Goal: Obtain resource: Obtain resource

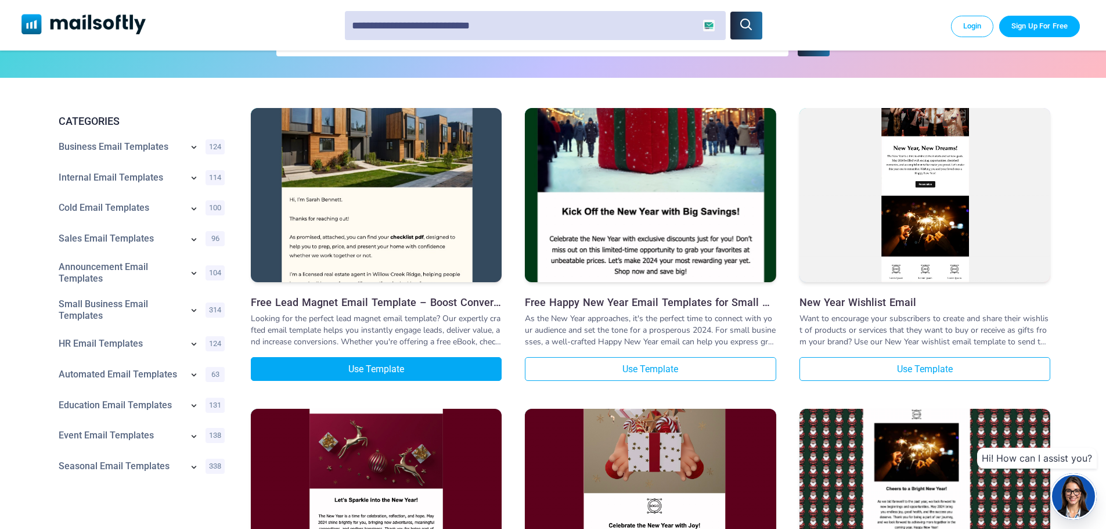
scroll to position [116, 0]
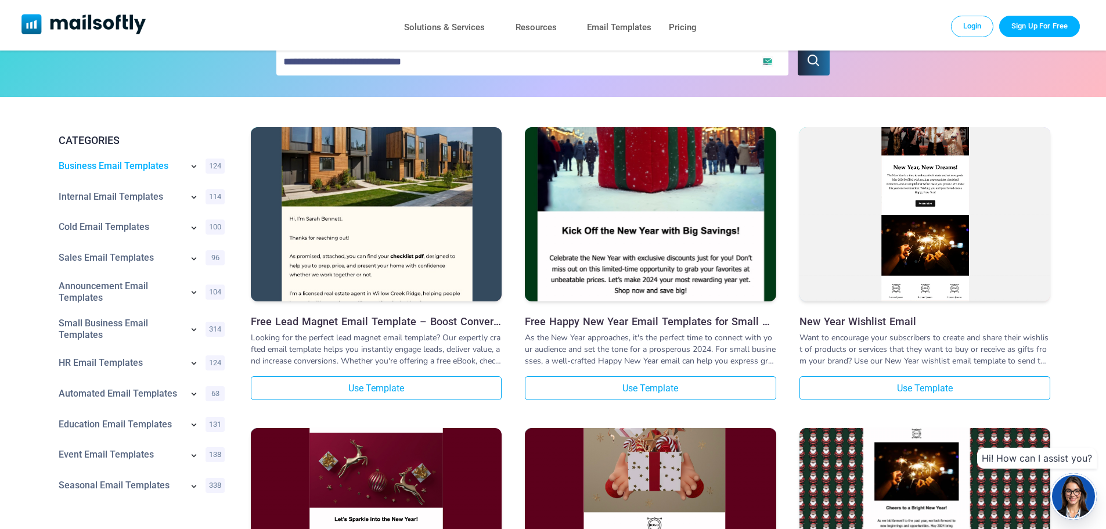
click at [132, 161] on link "Business Email Templates" at bounding box center [121, 166] width 124 height 12
click at [0, 0] on div at bounding box center [0, 0] width 0 height 0
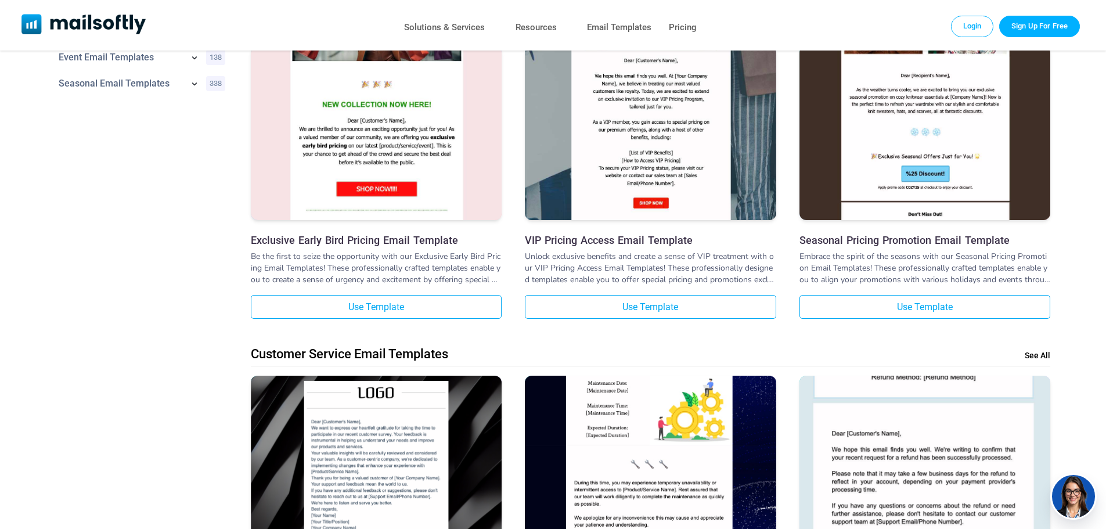
scroll to position [58, 0]
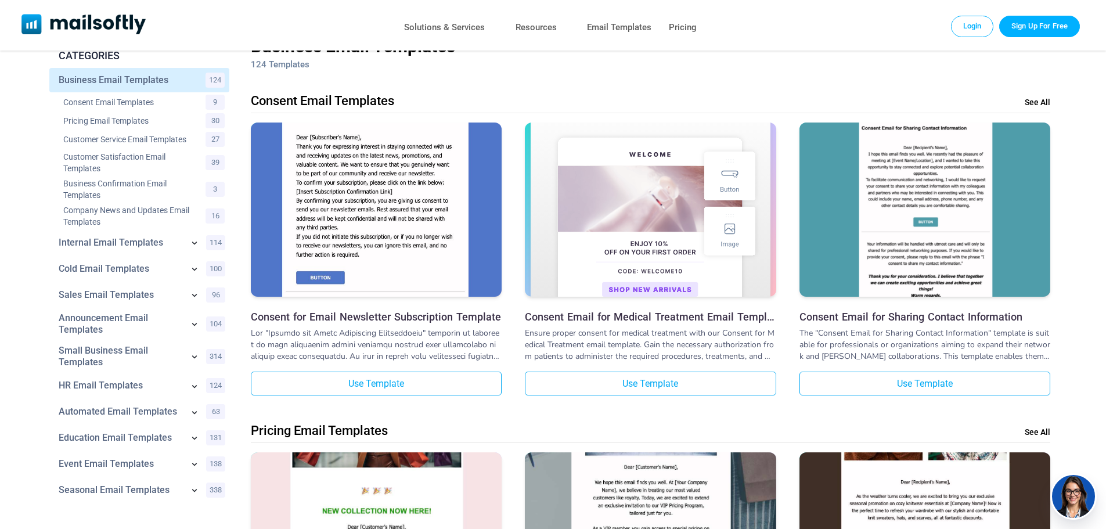
click at [148, 207] on link "Company News and Updates Email Templates" at bounding box center [127, 215] width 128 height 23
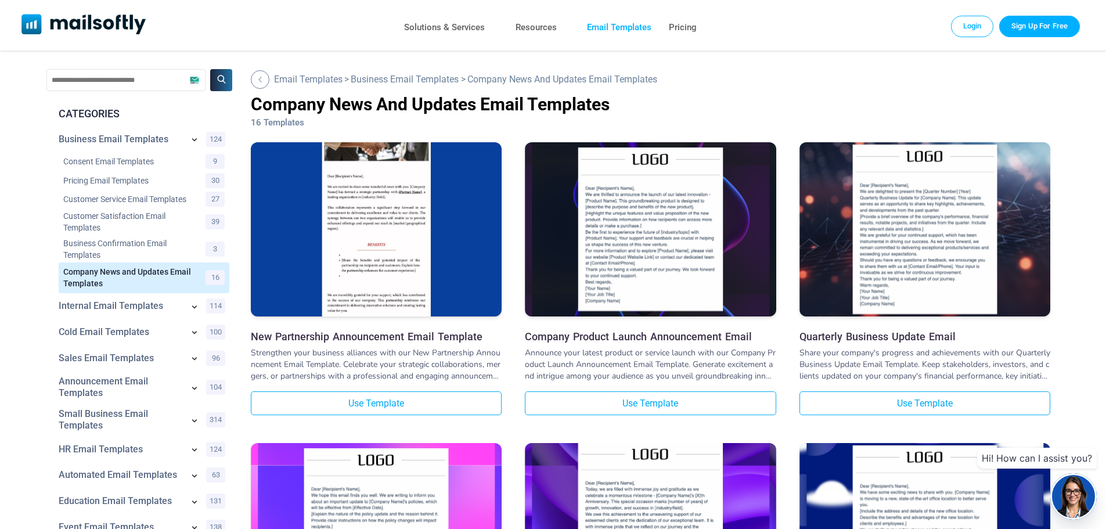
click at [632, 28] on link "Email Templates" at bounding box center [619, 27] width 64 height 17
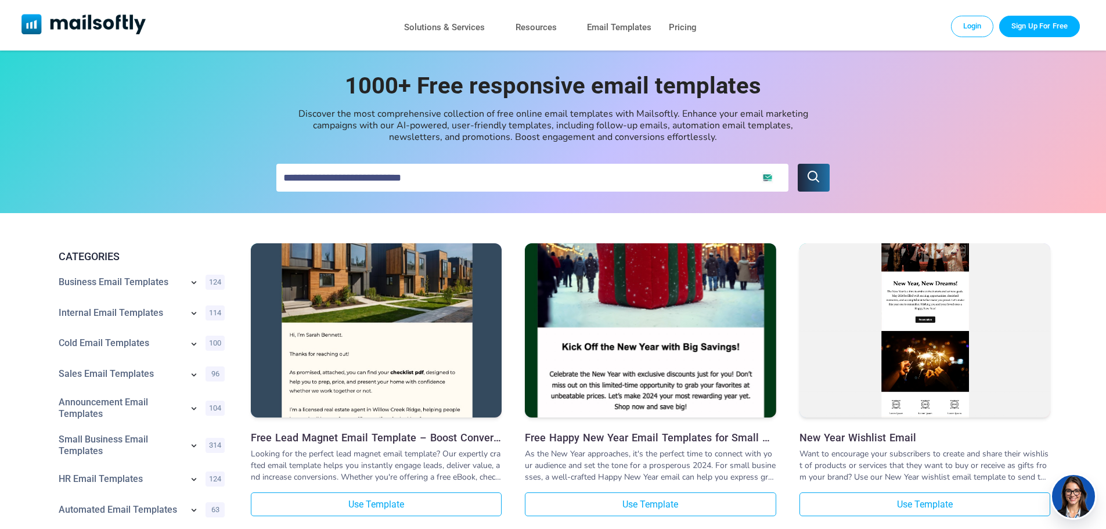
click at [107, 6] on div "Solutions & Services Resources Email Templates Pricing" at bounding box center [83, 25] width 167 height 51
click at [107, 12] on div "Solutions & Services Resources Email Templates Pricing" at bounding box center [83, 25] width 167 height 51
click at [106, 19] on img "Mailsoftly" at bounding box center [83, 24] width 125 height 20
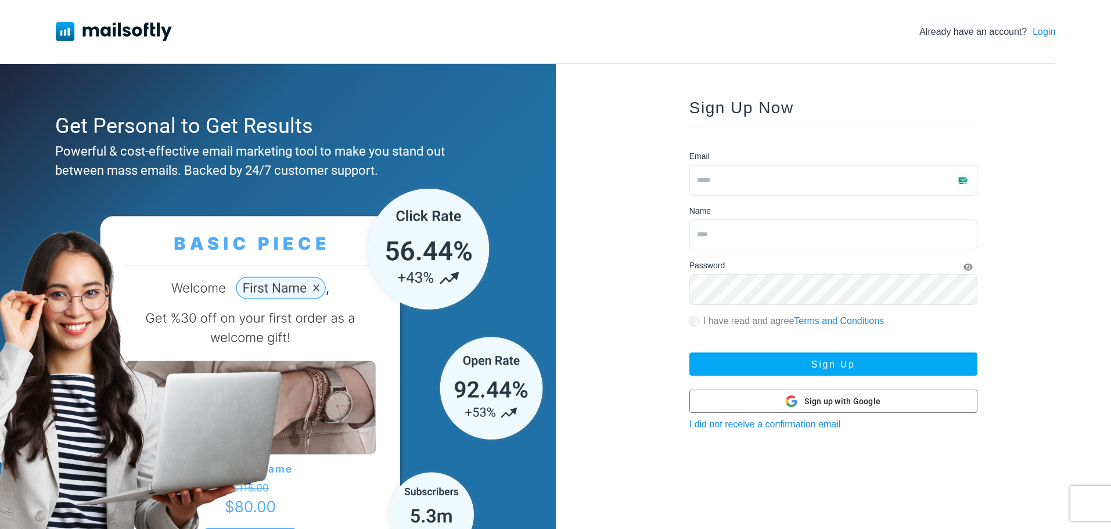
click at [127, 33] on img at bounding box center [114, 31] width 116 height 19
